Goal: Information Seeking & Learning: Learn about a topic

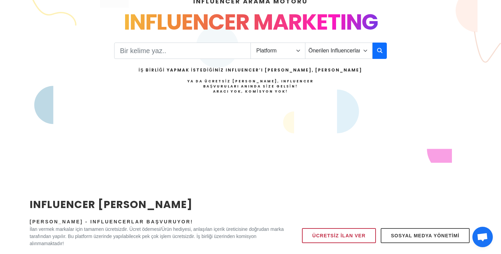
scroll to position [81, 0]
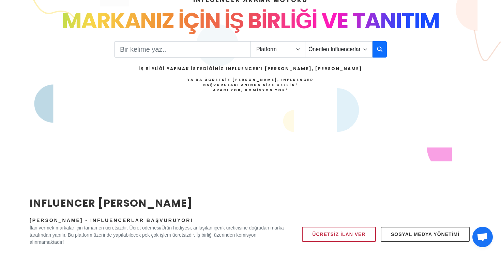
click at [483, 239] on span "Open chat" at bounding box center [482, 238] width 11 height 10
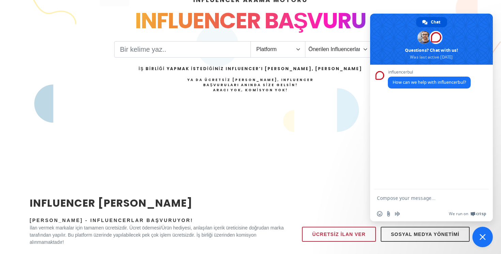
click at [362, 159] on section "INFLUENCER ARAMA MOTORU INSTAGRAM VE TIKTOK INFLUENCERLARI SOSYAL MEDYA FENOMEN…" at bounding box center [250, 66] width 501 height 191
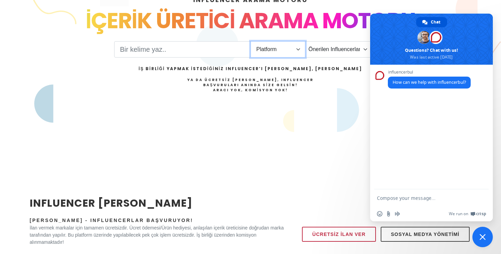
click at [300, 52] on select "Platform Instagram Facebook Youtube Tiktok Twitter Twitch" at bounding box center [277, 49] width 55 height 16
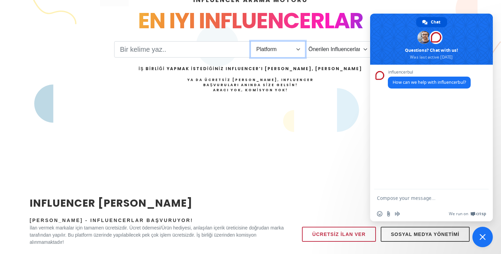
select select "1"
click at [250, 41] on select "Platform Instagram Facebook Youtube Tiktok Twitter Twitch" at bounding box center [277, 49] width 55 height 16
click at [221, 50] on input "Search" at bounding box center [182, 49] width 137 height 16
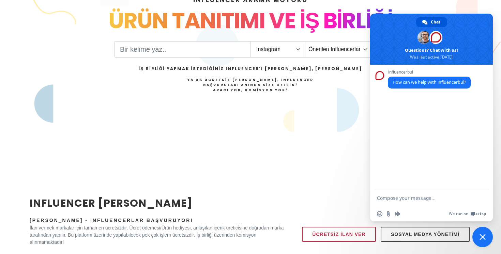
click at [485, 237] on span "Close chat" at bounding box center [482, 237] width 6 height 6
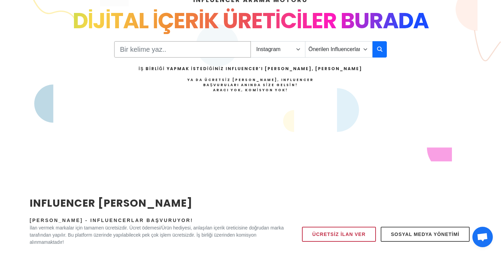
click at [195, 51] on input "Search" at bounding box center [182, 49] width 137 height 16
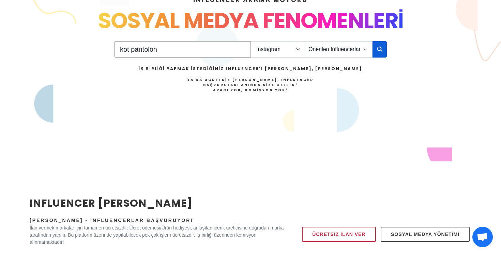
type input "kot pantolon"
click at [379, 51] on icon "button" at bounding box center [379, 49] width 5 height 8
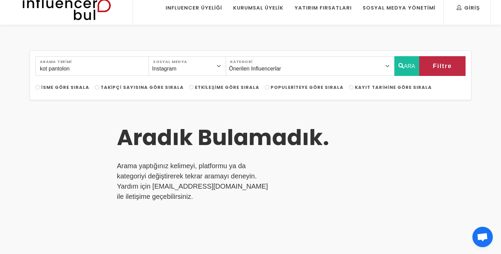
scroll to position [11, 0]
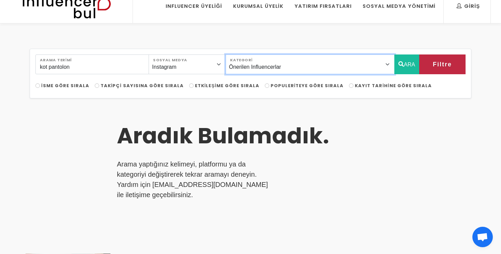
click at [386, 64] on select "Önerilen Influencerlar Aile & Çocuk & Ebeveyn Alışveriş & Giyim & Aksesuar Arab…" at bounding box center [310, 65] width 169 height 20
select select "2"
click at [241, 55] on select "Önerilen Influencerlar Aile & Çocuk & Ebeveyn Alışveriş & Giyim & Aksesuar Arab…" at bounding box center [310, 65] width 169 height 20
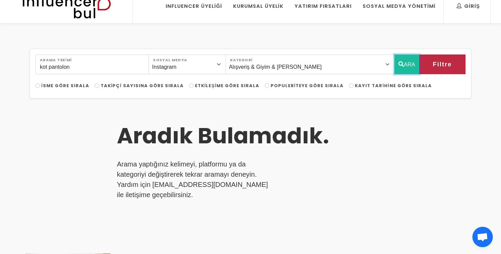
click at [406, 66] on button "ARA" at bounding box center [406, 65] width 25 height 20
drag, startPoint x: 80, startPoint y: 65, endPoint x: 35, endPoint y: 65, distance: 45.3
click at [35, 65] on div "kot pantolon Arama Terimi Instagram Facebook Youtube Tiktok Twitter Twitch Sosy…" at bounding box center [250, 69] width 438 height 28
type input "tişört"
click at [403, 63] on button "ARA" at bounding box center [406, 65] width 25 height 20
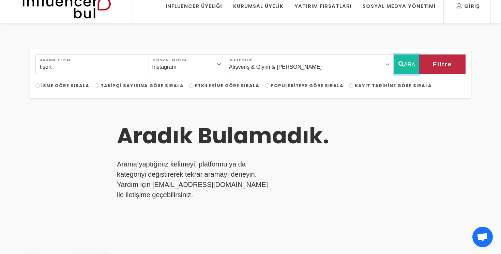
scroll to position [0, 0]
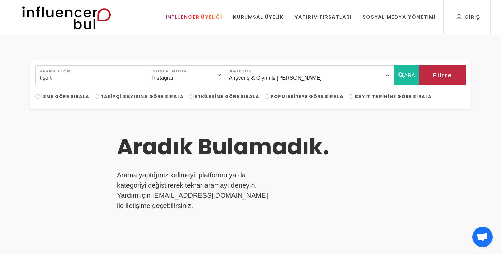
click at [218, 15] on div "Influencer Üyeliği" at bounding box center [194, 16] width 57 height 7
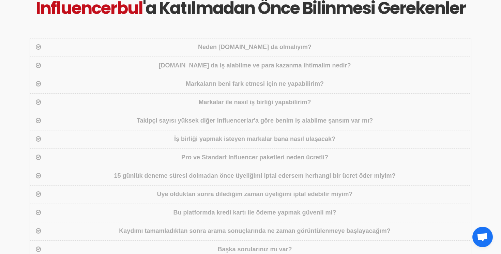
scroll to position [486, 0]
